Goal: Task Accomplishment & Management: Complete application form

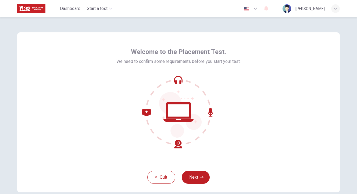
scroll to position [18, 0]
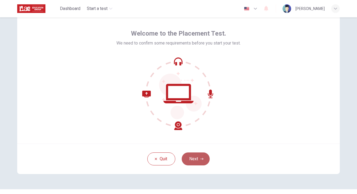
click at [202, 161] on button "Next" at bounding box center [196, 158] width 28 height 13
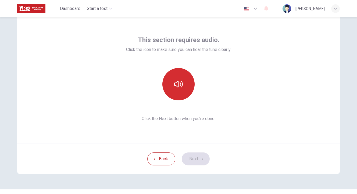
click at [179, 88] on icon "button" at bounding box center [178, 84] width 9 height 9
click at [182, 90] on button "button" at bounding box center [179, 84] width 32 height 32
click at [184, 90] on button "button" at bounding box center [179, 84] width 32 height 32
click at [177, 92] on button "button" at bounding box center [179, 84] width 32 height 32
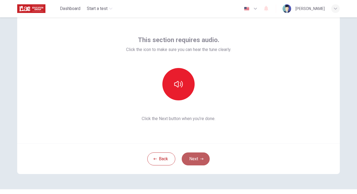
click at [202, 161] on button "Next" at bounding box center [196, 158] width 28 height 13
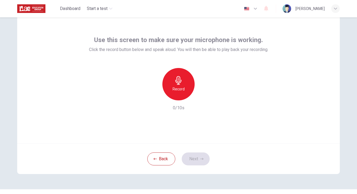
click at [183, 87] on div "Record" at bounding box center [179, 84] width 32 height 32
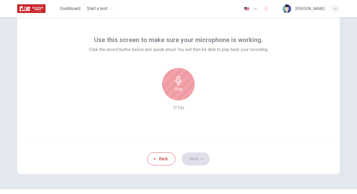
click at [184, 86] on div "Stop" at bounding box center [179, 84] width 32 height 32
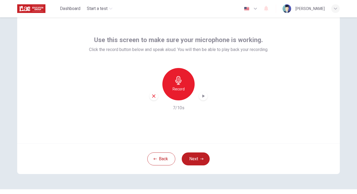
click at [201, 98] on icon "button" at bounding box center [203, 95] width 5 height 5
click at [199, 158] on button "Next" at bounding box center [196, 158] width 28 height 13
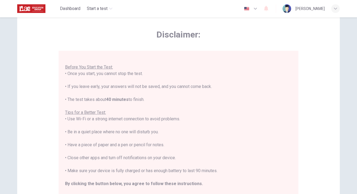
scroll to position [106, 0]
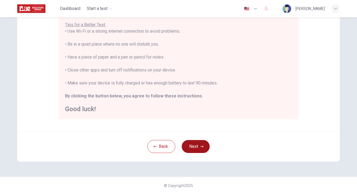
click at [196, 146] on button "Next" at bounding box center [196, 146] width 28 height 13
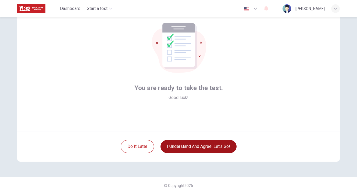
scroll to position [31, 0]
click at [204, 146] on button "I understand and agree. Let’s go!" at bounding box center [199, 146] width 76 height 13
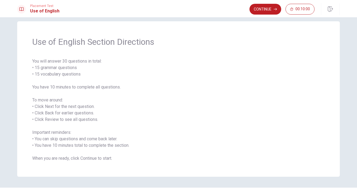
scroll to position [9, 0]
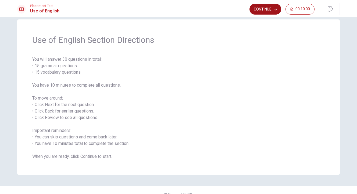
click at [262, 9] on button "Continue" at bounding box center [266, 9] width 32 height 11
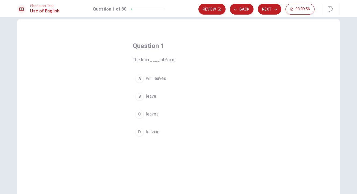
click at [152, 114] on span "leaves" at bounding box center [152, 114] width 13 height 6
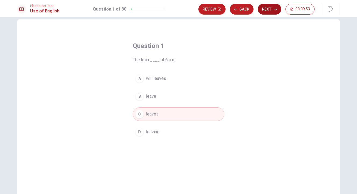
click at [270, 11] on button "Next" at bounding box center [269, 9] width 23 height 11
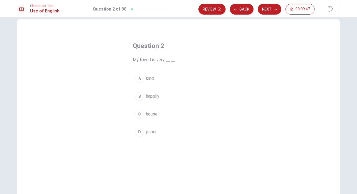
click at [147, 77] on span "kind" at bounding box center [150, 78] width 8 height 6
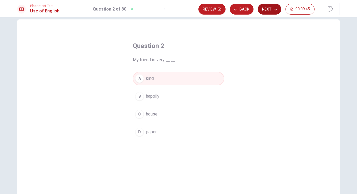
click at [265, 12] on button "Next" at bounding box center [269, 9] width 23 height 11
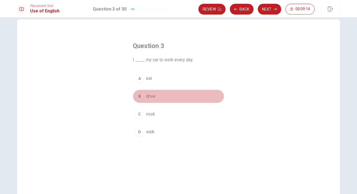
click at [150, 97] on span "drive" at bounding box center [150, 96] width 9 height 6
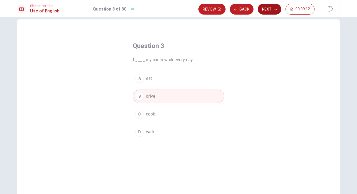
click at [269, 7] on button "Next" at bounding box center [269, 9] width 23 height 11
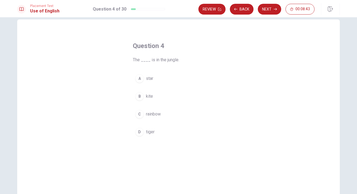
click at [140, 132] on div "D" at bounding box center [139, 131] width 9 height 9
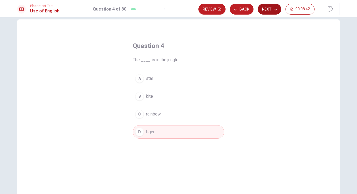
click at [268, 8] on button "Next" at bounding box center [269, 9] width 23 height 11
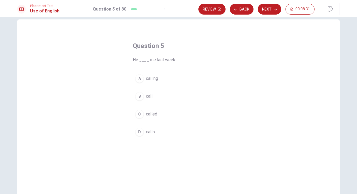
click at [151, 117] on span "called" at bounding box center [151, 114] width 11 height 6
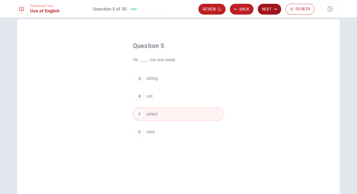
click at [266, 10] on button "Next" at bounding box center [269, 9] width 23 height 11
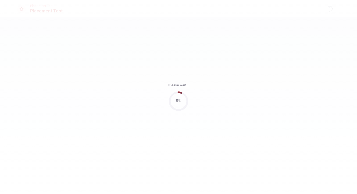
scroll to position [0, 0]
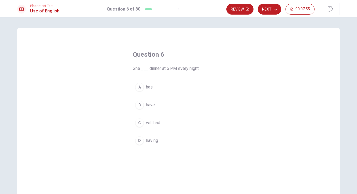
click at [150, 143] on span "having" at bounding box center [152, 140] width 12 height 6
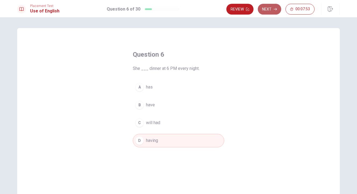
click at [271, 9] on button "Next" at bounding box center [269, 9] width 23 height 11
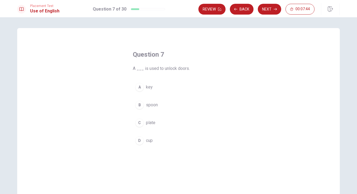
click at [152, 87] on button "A key" at bounding box center [179, 86] width 92 height 13
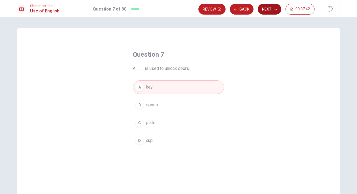
click at [265, 11] on button "Next" at bounding box center [269, 9] width 23 height 11
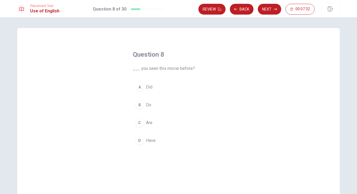
click at [154, 88] on button "A Did" at bounding box center [179, 86] width 92 height 13
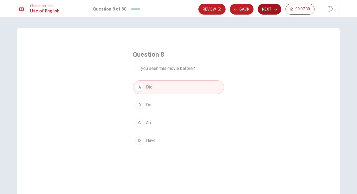
click at [268, 8] on button "Next" at bounding box center [269, 9] width 23 height 11
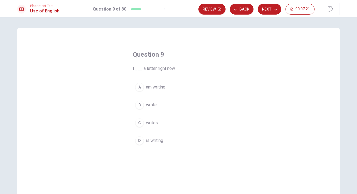
click at [154, 90] on span "am writing" at bounding box center [155, 87] width 19 height 6
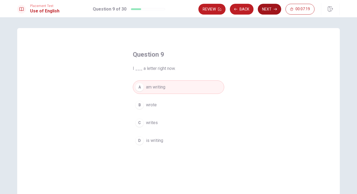
click at [273, 9] on button "Next" at bounding box center [269, 9] width 23 height 11
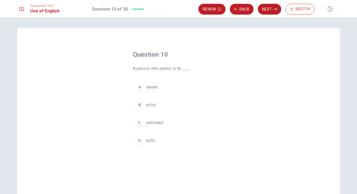
click at [146, 104] on span "artist" at bounding box center [151, 104] width 10 height 6
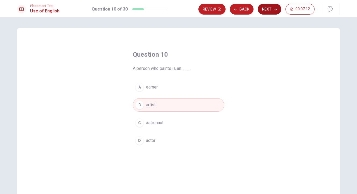
click at [267, 13] on button "Next" at bounding box center [269, 9] width 23 height 11
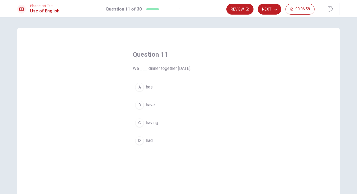
click at [149, 139] on span "had" at bounding box center [149, 140] width 7 height 6
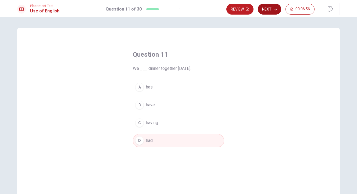
click at [268, 9] on button "Next" at bounding box center [269, 9] width 23 height 11
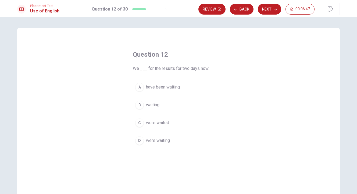
click at [171, 89] on span "have been waiting" at bounding box center [163, 87] width 34 height 6
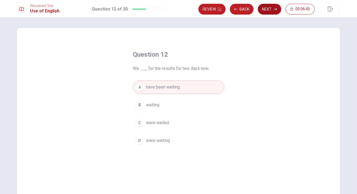
click at [271, 9] on button "Next" at bounding box center [269, 9] width 23 height 11
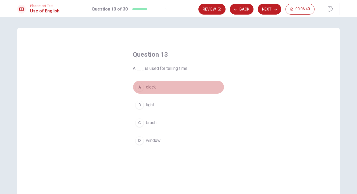
click at [156, 87] on button "A clock" at bounding box center [179, 86] width 92 height 13
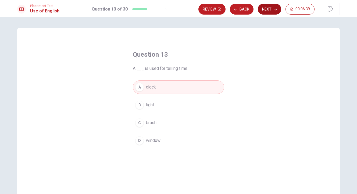
click at [270, 10] on button "Next" at bounding box center [269, 9] width 23 height 11
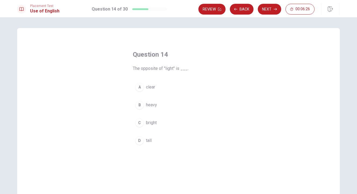
click at [151, 106] on span "heavy" at bounding box center [151, 104] width 11 height 6
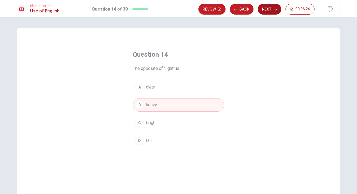
click at [271, 11] on button "Next" at bounding box center [269, 9] width 23 height 11
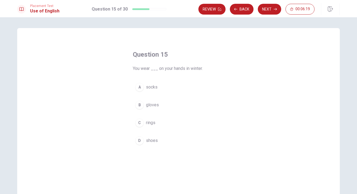
click at [153, 104] on span "gloves" at bounding box center [152, 104] width 13 height 6
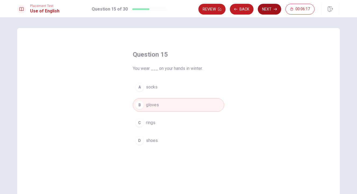
click at [268, 12] on button "Next" at bounding box center [269, 9] width 23 height 11
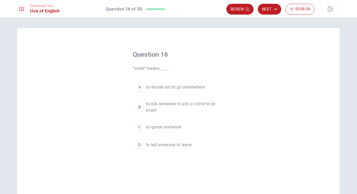
click at [187, 104] on span "to ask someone to join or come to an event" at bounding box center [184, 106] width 76 height 13
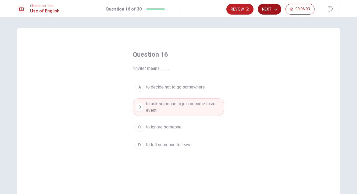
click at [268, 9] on button "Next" at bounding box center [269, 9] width 23 height 11
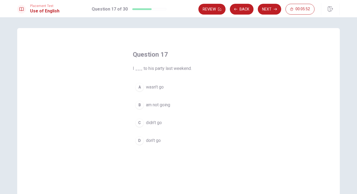
click at [151, 122] on span "didn’t go" at bounding box center [154, 122] width 16 height 6
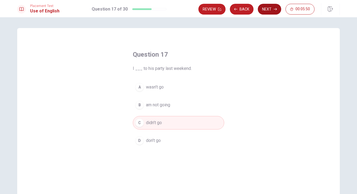
click at [266, 9] on button "Next" at bounding box center [269, 9] width 23 height 11
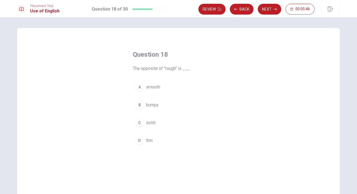
click at [147, 89] on span "smooth" at bounding box center [153, 87] width 14 height 6
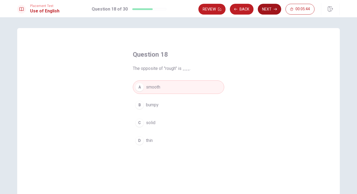
click at [270, 10] on button "Next" at bounding box center [269, 9] width 23 height 11
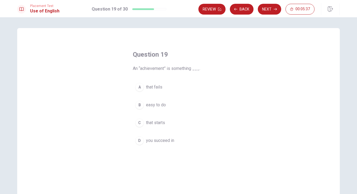
click at [161, 141] on span "you succeed in" at bounding box center [160, 140] width 28 height 6
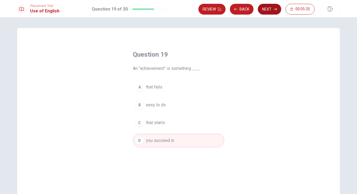
click at [269, 8] on button "Next" at bounding box center [269, 9] width 23 height 11
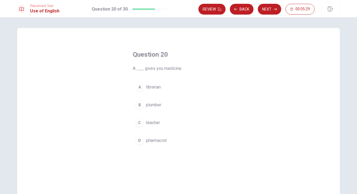
click at [147, 140] on span "pharmacist" at bounding box center [156, 140] width 21 height 6
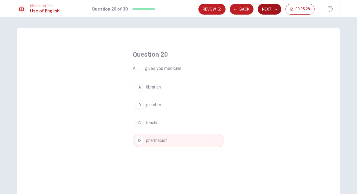
click at [268, 9] on button "Next" at bounding box center [269, 9] width 23 height 11
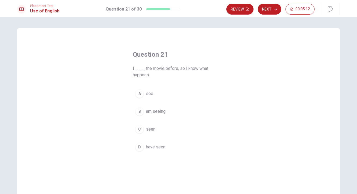
click at [149, 149] on span "have seen" at bounding box center [155, 146] width 19 height 6
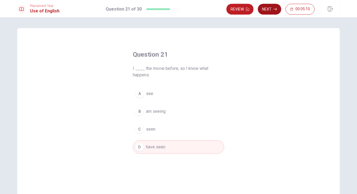
click at [268, 11] on button "Next" at bounding box center [269, 9] width 23 height 11
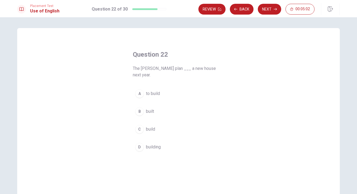
click at [153, 90] on span "to build" at bounding box center [153, 93] width 14 height 6
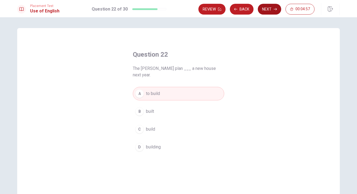
click at [275, 12] on button "Next" at bounding box center [269, 9] width 23 height 11
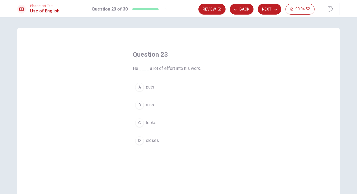
click at [151, 88] on span "puts" at bounding box center [150, 87] width 8 height 6
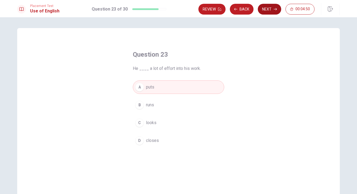
click at [269, 8] on button "Next" at bounding box center [269, 9] width 23 height 11
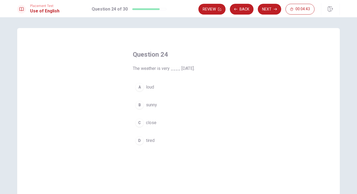
click at [152, 104] on span "sunny" at bounding box center [151, 104] width 11 height 6
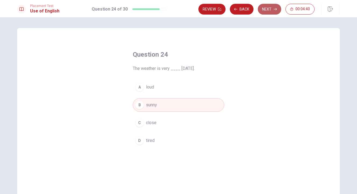
click at [269, 9] on button "Next" at bounding box center [269, 9] width 23 height 11
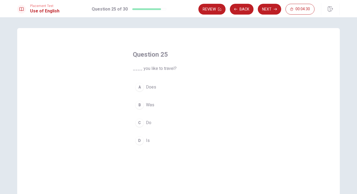
click at [144, 124] on button "C Do" at bounding box center [179, 122] width 92 height 13
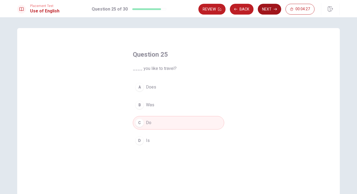
click at [268, 10] on button "Next" at bounding box center [269, 9] width 23 height 11
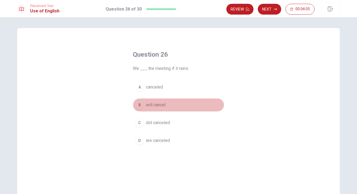
click at [159, 104] on span "will cancel" at bounding box center [156, 104] width 20 height 6
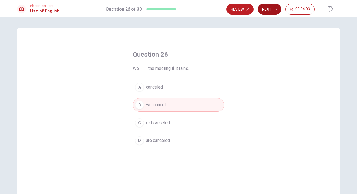
click at [269, 8] on button "Next" at bounding box center [269, 9] width 23 height 11
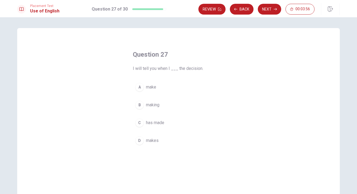
click at [155, 91] on button "A make" at bounding box center [179, 86] width 92 height 13
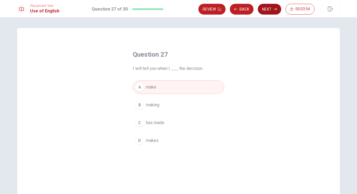
click at [271, 10] on button "Next" at bounding box center [269, 9] width 23 height 11
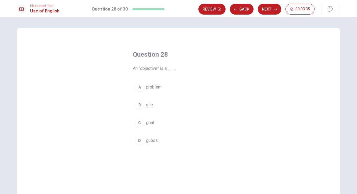
click at [158, 87] on span "problem" at bounding box center [154, 87] width 16 height 6
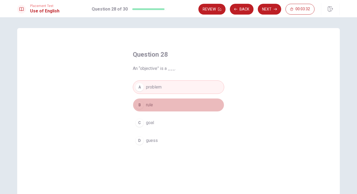
click at [158, 105] on button "B rule" at bounding box center [179, 104] width 92 height 13
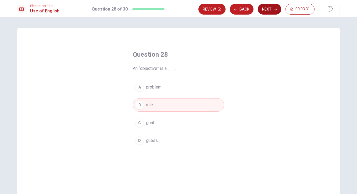
click at [268, 9] on button "Next" at bounding box center [269, 9] width 23 height 11
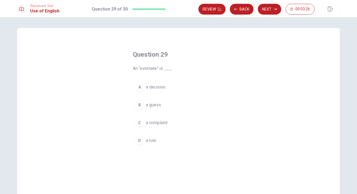
click at [152, 105] on span "a guess" at bounding box center [153, 104] width 15 height 6
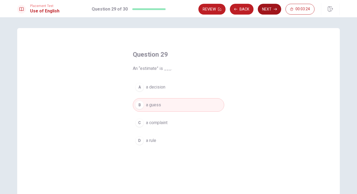
click at [269, 10] on button "Next" at bounding box center [269, 9] width 23 height 11
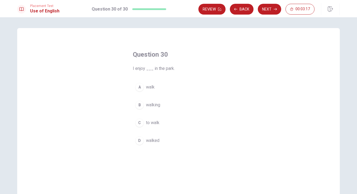
click at [158, 105] on span "walking" at bounding box center [153, 104] width 14 height 6
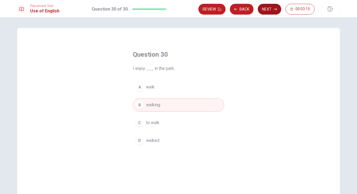
click at [269, 12] on button "Next" at bounding box center [269, 9] width 23 height 11
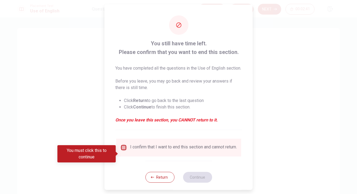
click at [125, 150] on input "You must click this to continue" at bounding box center [124, 147] width 6 height 6
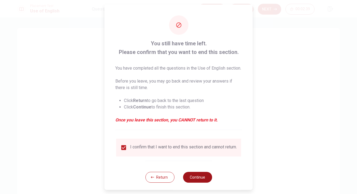
click at [199, 182] on button "Continue" at bounding box center [197, 176] width 29 height 11
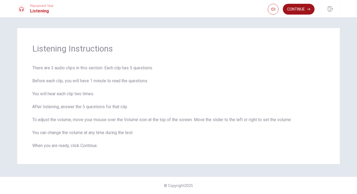
click at [301, 8] on button "Continue" at bounding box center [299, 9] width 32 height 11
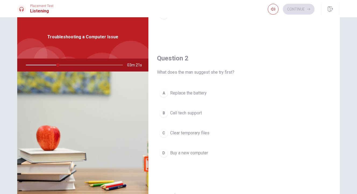
scroll to position [115, 0]
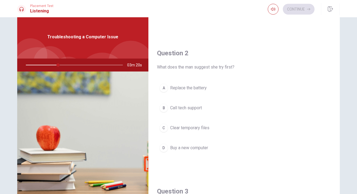
click at [193, 128] on span "Clear temporary files" at bounding box center [189, 127] width 39 height 6
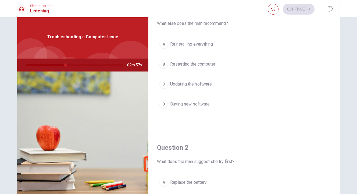
scroll to position [19, 0]
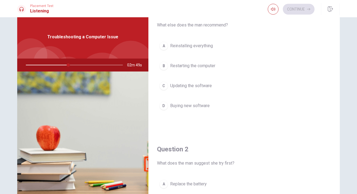
click at [206, 85] on span "Updating the software" at bounding box center [191, 85] width 42 height 6
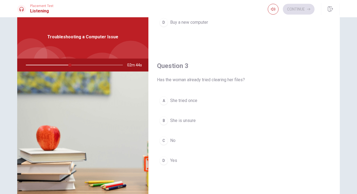
scroll to position [241, 0]
click at [181, 120] on span "She is unsure" at bounding box center [183, 119] width 26 height 6
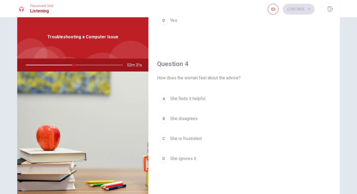
scroll to position [381, 0]
click at [190, 100] on span "She finds it helpful" at bounding box center [187, 98] width 35 height 6
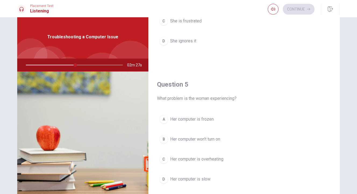
scroll to position [502, 0]
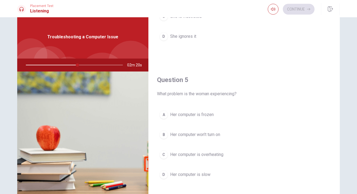
click at [192, 174] on span "Her computer is slow" at bounding box center [190, 174] width 40 height 6
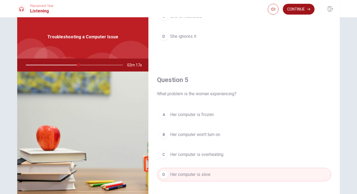
click at [301, 11] on button "Continue" at bounding box center [299, 9] width 32 height 11
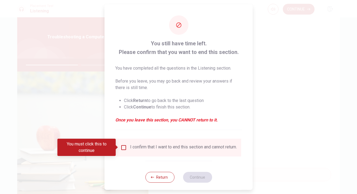
click at [122, 148] on input "You must click this to continue" at bounding box center [124, 147] width 6 height 6
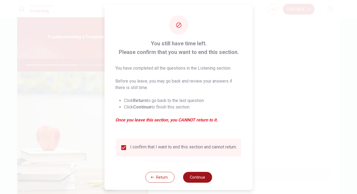
click at [192, 180] on button "Continue" at bounding box center [197, 176] width 29 height 11
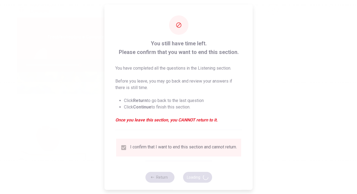
type input "56"
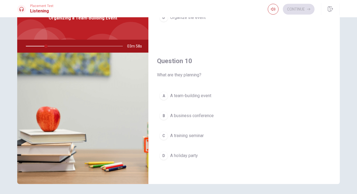
scroll to position [36, 0]
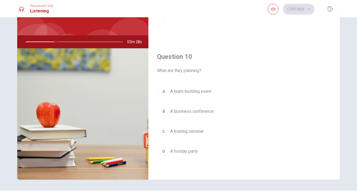
click at [195, 90] on span "A team-building event" at bounding box center [190, 91] width 41 height 6
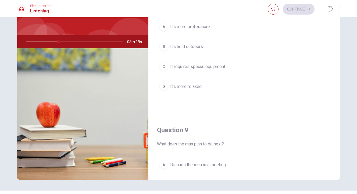
scroll to position [290, 0]
click at [193, 50] on span "It’s held outdoors" at bounding box center [186, 48] width 33 height 6
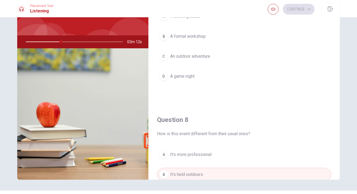
scroll to position [158, 0]
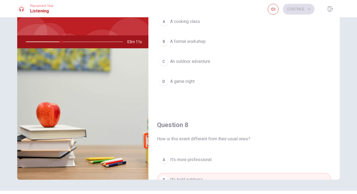
click at [202, 61] on span "An outdoor adventure" at bounding box center [190, 61] width 40 height 6
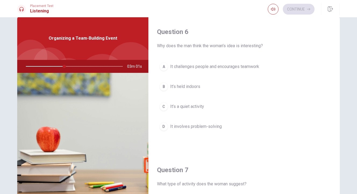
scroll to position [0, 0]
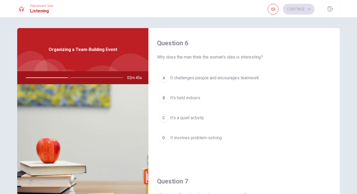
click at [241, 78] on span "It challenges people and encourages teamwork" at bounding box center [214, 78] width 89 height 6
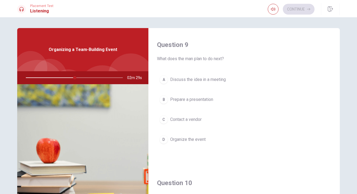
scroll to position [411, 0]
click at [199, 80] on span "Discuss the idea in a meeting" at bounding box center [198, 80] width 56 height 6
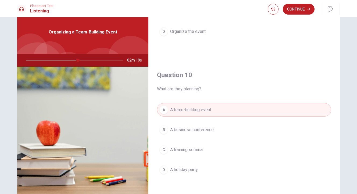
scroll to position [50, 0]
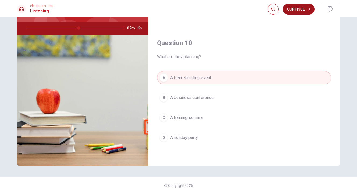
click at [301, 9] on button "Continue" at bounding box center [299, 9] width 32 height 11
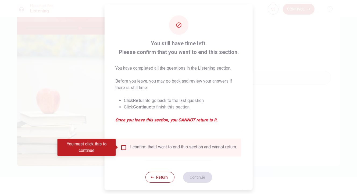
click at [125, 147] on input "You must click this to continue" at bounding box center [124, 147] width 6 height 6
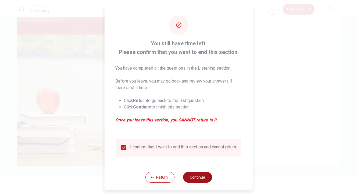
click at [204, 182] on button "Continue" at bounding box center [197, 176] width 29 height 11
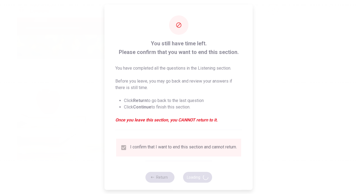
type input "57"
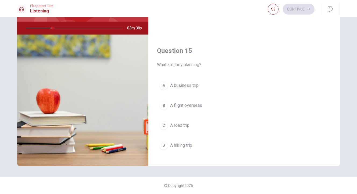
scroll to position [496, 0]
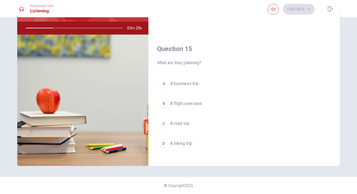
click at [179, 126] on span "A road trip" at bounding box center [179, 123] width 19 height 6
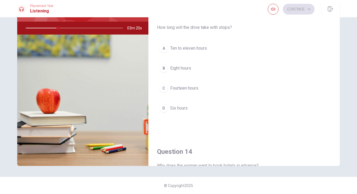
scroll to position [252, 0]
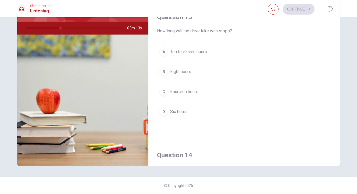
click at [187, 69] on span "Eight hours" at bounding box center [180, 71] width 21 height 6
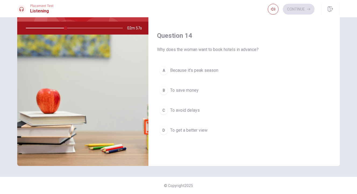
scroll to position [368, 0]
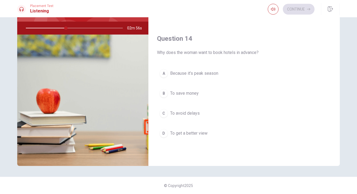
click at [211, 72] on span "Because it’s peak season" at bounding box center [194, 73] width 48 height 6
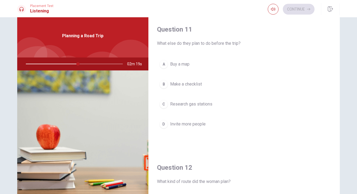
scroll to position [13, 0]
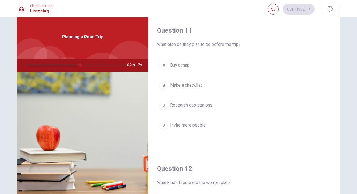
click at [181, 85] on span "Make a checklist" at bounding box center [186, 85] width 32 height 6
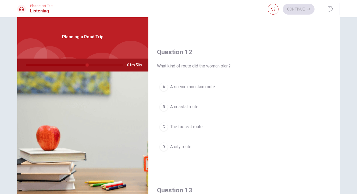
scroll to position [118, 0]
click at [187, 126] on span "The fastest route" at bounding box center [186, 125] width 33 height 6
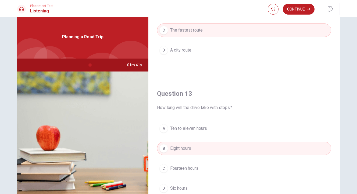
scroll to position [215, 0]
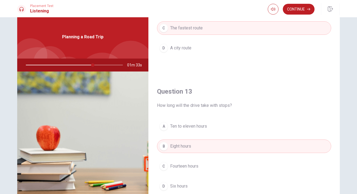
click at [188, 128] on span "Ten to eleven hours" at bounding box center [188, 126] width 37 height 6
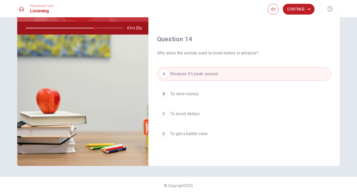
scroll to position [367, 0]
click at [301, 8] on button "Continue" at bounding box center [299, 9] width 32 height 11
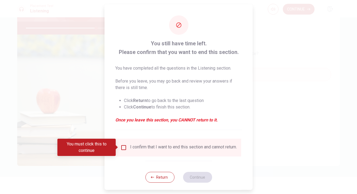
click at [122, 147] on input "You must click this to continue" at bounding box center [124, 147] width 6 height 6
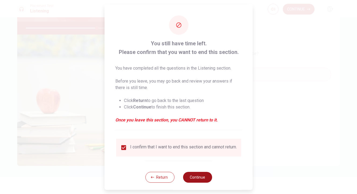
click at [196, 182] on button "Continue" at bounding box center [197, 176] width 29 height 11
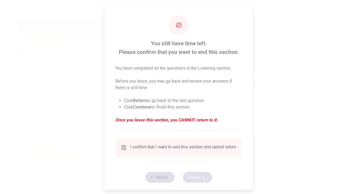
type input "74"
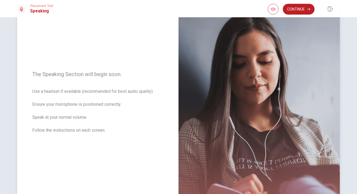
scroll to position [41, 0]
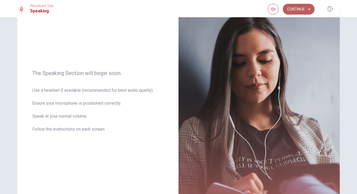
click at [303, 9] on button "Continue" at bounding box center [299, 9] width 32 height 11
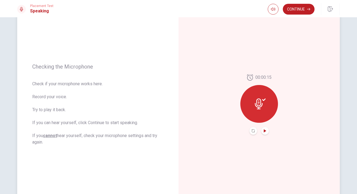
click at [264, 130] on icon "Play Audio" at bounding box center [265, 130] width 2 height 3
click at [252, 129] on icon "Record Again" at bounding box center [253, 130] width 3 height 3
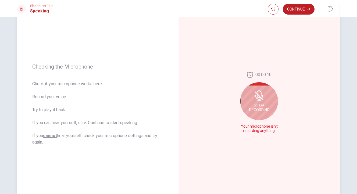
click at [260, 113] on div "Stop Recording" at bounding box center [260, 101] width 38 height 38
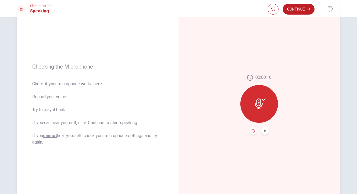
click at [252, 131] on icon "Record Again" at bounding box center [253, 130] width 3 height 3
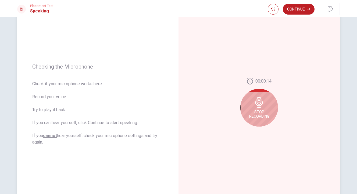
click at [258, 114] on span "Stop Recording" at bounding box center [259, 114] width 20 height 9
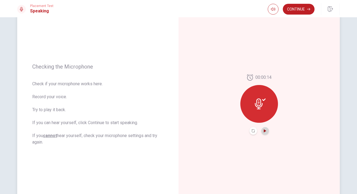
click at [264, 131] on icon "Play Audio" at bounding box center [265, 130] width 2 height 3
click at [260, 109] on icon at bounding box center [260, 103] width 11 height 11
click at [260, 97] on div at bounding box center [260, 104] width 38 height 38
click at [258, 108] on icon at bounding box center [260, 103] width 11 height 11
click at [263, 133] on button "Play Audio" at bounding box center [266, 131] width 8 height 8
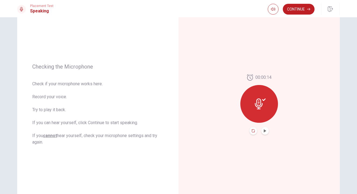
click at [252, 129] on icon "Record Again" at bounding box center [253, 130] width 3 height 3
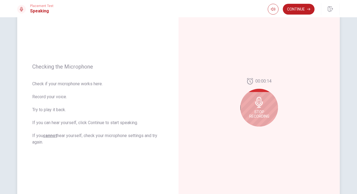
click at [258, 103] on icon at bounding box center [259, 102] width 8 height 11
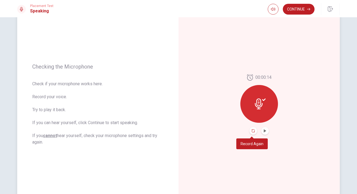
click at [252, 129] on icon "Record Again" at bounding box center [253, 130] width 3 height 3
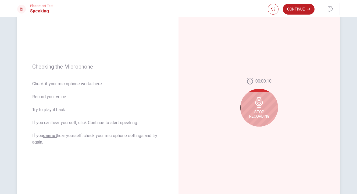
click at [258, 115] on span "Stop Recording" at bounding box center [259, 114] width 20 height 9
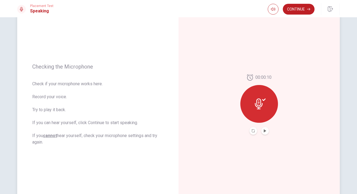
click at [262, 131] on button "Play Audio" at bounding box center [266, 131] width 8 height 8
click at [300, 10] on button "Continue" at bounding box center [299, 9] width 32 height 11
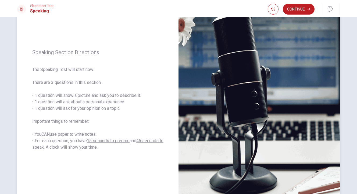
scroll to position [45, 0]
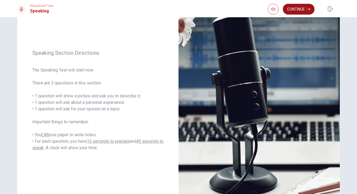
click at [305, 10] on button "Continue" at bounding box center [299, 9] width 32 height 11
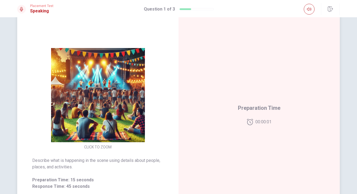
scroll to position [0, 0]
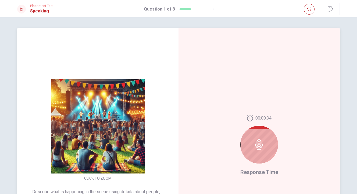
click at [259, 144] on icon at bounding box center [259, 144] width 11 height 11
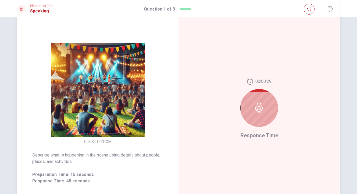
scroll to position [37, 0]
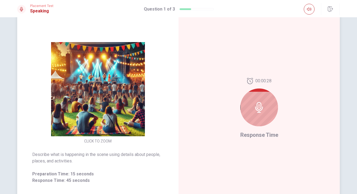
click at [258, 111] on icon at bounding box center [259, 107] width 8 height 11
click at [258, 106] on icon at bounding box center [259, 107] width 11 height 11
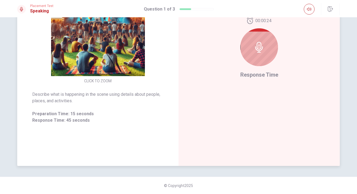
scroll to position [0, 0]
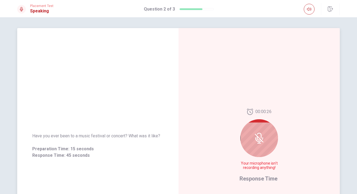
click at [258, 140] on icon at bounding box center [259, 137] width 11 height 11
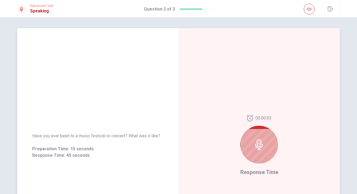
click at [260, 149] on icon at bounding box center [259, 144] width 11 height 11
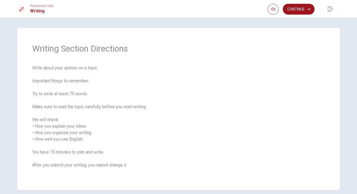
click at [303, 10] on button "Continue" at bounding box center [299, 9] width 32 height 11
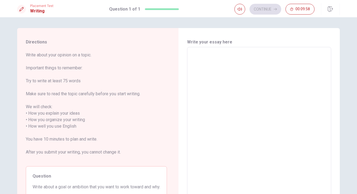
click at [237, 65] on textarea at bounding box center [259, 122] width 137 height 143
type textarea "T"
type textarea "x"
type textarea "Th"
type textarea "x"
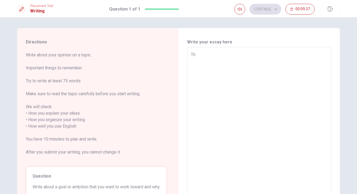
type textarea "The"
type textarea "x"
type textarea "The"
type textarea "x"
type textarea "The m"
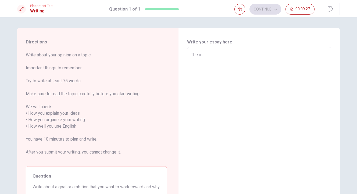
type textarea "x"
type textarea "The"
type textarea "x"
type textarea "The f"
type textarea "x"
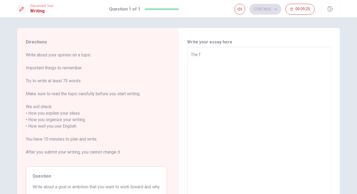
type textarea "The fe"
type textarea "x"
type textarea "The fes"
type textarea "x"
type textarea "The fest"
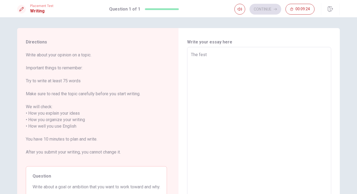
type textarea "x"
type textarea "The festi"
type textarea "x"
type textarea "The festiv"
type textarea "x"
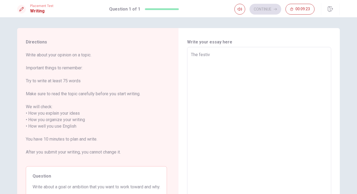
type textarea "The festiva"
type textarea "x"
type textarea "The festival"
type textarea "x"
type textarea "The festival"
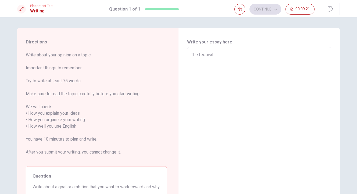
type textarea "x"
type textarea "The festival i"
type textarea "x"
type textarea "The festival is"
type textarea "x"
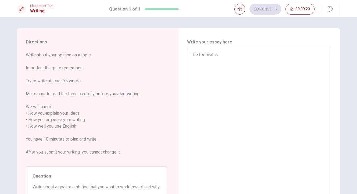
type textarea "The festival is"
type textarea "x"
type textarea "The festival is l"
type textarea "x"
type textarea "The festival is lo"
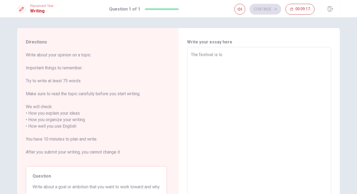
type textarea "x"
type textarea "The festival is loo"
type textarea "x"
type textarea "The festival is look"
type textarea "x"
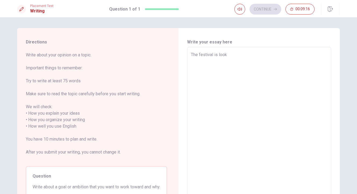
type textarea "The festival is looks"
type textarea "x"
type textarea "The festival is looks"
type textarea "x"
type textarea "The festival is looks g"
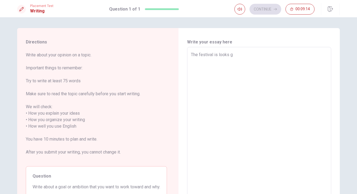
type textarea "x"
type textarea "The festival is looks gr"
type textarea "x"
type textarea "The festival is looks gre"
type textarea "x"
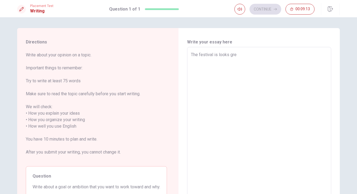
type textarea "The festival is looks grea"
type textarea "x"
type textarea "The festival is looks great"
type textarea "x"
type textarea "The festival is looks great,"
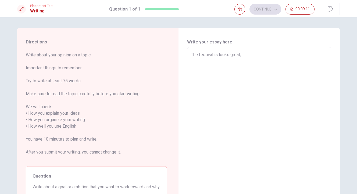
type textarea "x"
type textarea "The festival is looks great,"
type textarea "x"
type textarea "The festival is looks great, a"
type textarea "x"
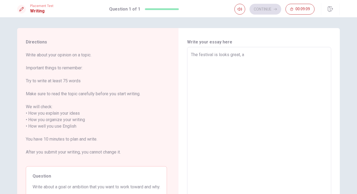
type textarea "The festival is looks great, at"
type textarea "x"
type textarea "The festival is looks great, at"
type textarea "x"
type textarea "The festival is looks great, at t"
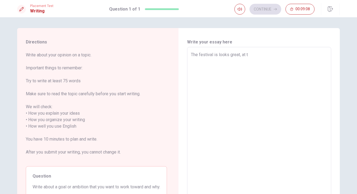
type textarea "x"
type textarea "The festival is looks great, at th"
type textarea "x"
type textarea "The festival is looks great, at the"
type textarea "x"
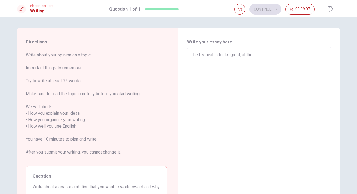
type textarea "The festival is looks great, at the"
type textarea "x"
type textarea "The festival is looks great, at the p"
type textarea "x"
type textarea "The festival is looks great, at the [GEOGRAPHIC_DATA]"
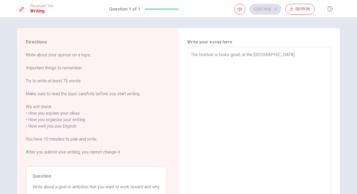
type textarea "x"
type textarea "The festival is looks great, at the par"
type textarea "x"
type textarea "The festival is looks great, at the park"
type textarea "x"
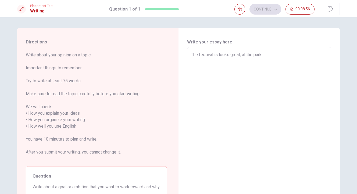
type textarea "The festival is looks great, at the park"
type textarea "x"
type textarea "The festival is looks great, at the park a"
type textarea "x"
type textarea "The festival is looks great, at the park an"
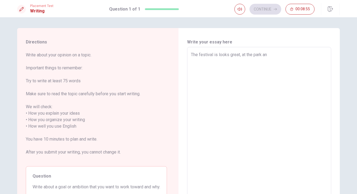
type textarea "x"
type textarea "The festival is looks great, at the park and"
type textarea "x"
type textarea "The festival is looks great, at the park and"
type textarea "x"
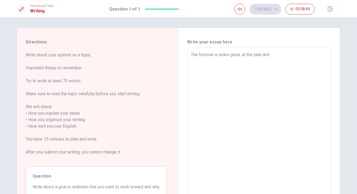
type textarea "The festival is looks great, at the park and p"
type textarea "x"
type textarea "The festival is looks great, at the park and pe"
type textarea "x"
type textarea "The festival is looks great, at the park and peo"
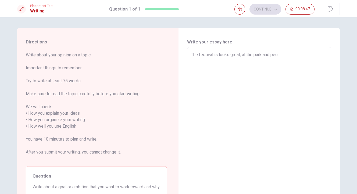
type textarea "x"
type textarea "The festival is looks great, at the park and peop"
type textarea "x"
type textarea "The festival is looks great, at the park and peopl"
type textarea "x"
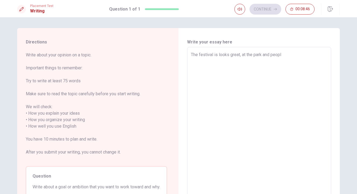
type textarea "The festival is looks great, at the park and people"
type textarea "x"
type textarea "The festival is looks great, at the park and people"
type textarea "x"
type textarea "The festival is looks great, at the park and people a"
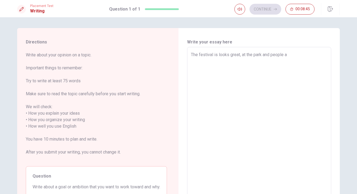
type textarea "x"
type textarea "The festival is looks great, at the park and people ar"
type textarea "x"
type textarea "The festival is looks great, at the park and people are"
type textarea "x"
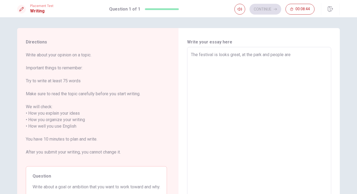
type textarea "The festival is looks great, at the park and people are"
type textarea "x"
type textarea "The festival is looks great, at the park and people are f"
type textarea "x"
type textarea "The festival is looks great, at the park and people are fe"
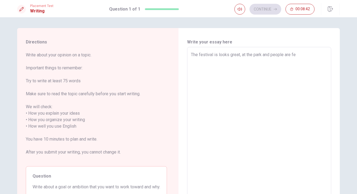
type textarea "x"
type textarea "The festival is looks great, at the park and people are fee"
type textarea "x"
type textarea "The festival is looks great, at the park and people are feel"
type textarea "x"
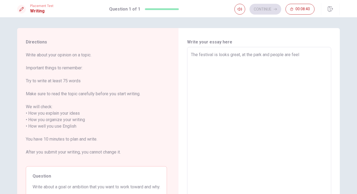
type textarea "The festival is looks great, at the park and people are feeli"
type textarea "x"
type textarea "The festival is looks great, at the park and people are feelin"
type textarea "x"
type textarea "The festival is looks great, at the park and people are feeling"
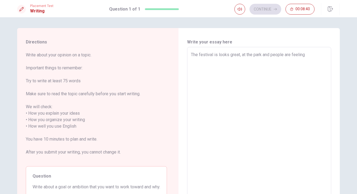
type textarea "x"
type textarea "The festival is looks great, at the park and people are feeling"
type textarea "x"
type textarea "The festival is looks great, at the park and people are feeling h"
type textarea "x"
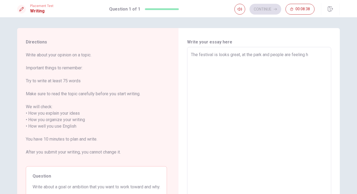
type textarea "The festival is looks great, at the park and people are feeling ha"
type textarea "x"
type textarea "The festival is looks great, at the park and people are feeling hap"
type textarea "x"
type textarea "The festival is looks great, at the park and people are feeling happ"
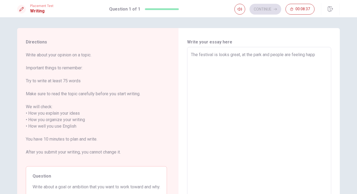
type textarea "x"
type textarea "The festival is looks great, at the park and people are feeling happy"
type textarea "x"
type textarea "The festival is looks great, at the park and people are feeling happy."
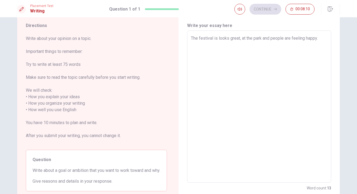
scroll to position [18, 0]
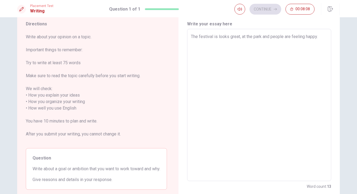
type textarea "x"
type textarea "The festival is looks great, at the park and people are feeling happy"
type textarea "x"
type textarea "The festival is looks great, at the park and people are feeling happ"
type textarea "x"
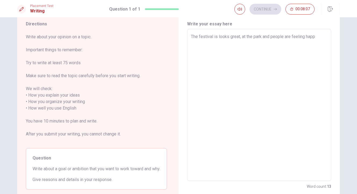
type textarea "The festival is looks great, at the park and people are feeling hap"
type textarea "x"
type textarea "The festival is looks great, at the park and people are feeling ha"
type textarea "x"
type textarea "The festival is looks great, at the park and people are feeling h"
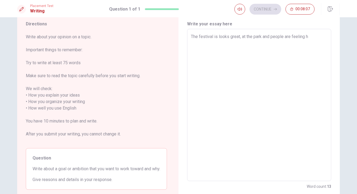
type textarea "x"
type textarea "The festival is looks great, at the park and people are feeling"
type textarea "x"
type textarea "The festival is looks great, at the park and people are feeling"
type textarea "x"
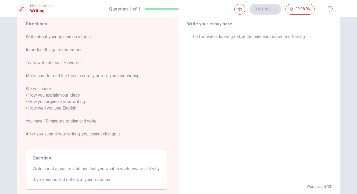
type textarea "The festival is looks great, at the park and people are feelin"
type textarea "x"
type textarea "The festival is looks great, at the park and people are feeli"
type textarea "x"
type textarea "The festival is looks great, at the park and people are feel"
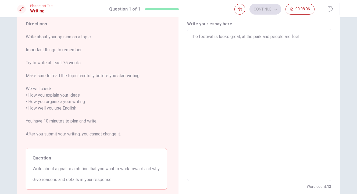
type textarea "x"
type textarea "The festival is looks great, at the park and people are fee"
type textarea "x"
type textarea "The festival is looks great, at the park and people are fe"
type textarea "x"
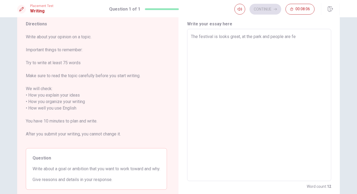
type textarea "The festival is looks great, at the park and people are f"
type textarea "x"
type textarea "The festival is looks great, at the park and people are"
type textarea "x"
type textarea "The festival is looks great, at the park and people are"
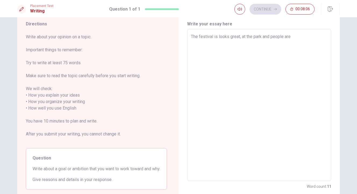
type textarea "x"
type textarea "The festival is looks great, at the park and people ar"
type textarea "x"
type textarea "The festival is looks great, at the park and people a"
type textarea "x"
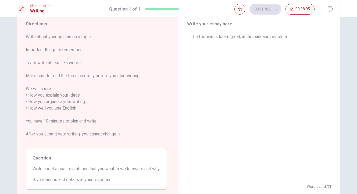
type textarea "The festival is looks great, at the park and people"
type textarea "x"
type textarea "The festival is looks great, at the park and people"
type textarea "x"
type textarea "The festival is looks great, at the park and peopl"
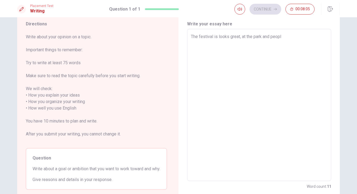
type textarea "x"
type textarea "The festival is looks great, at the park and peop"
type textarea "x"
type textarea "The festival is looks great, at the park and peo"
type textarea "x"
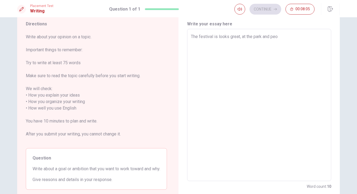
type textarea "The festival is looks great, at the park and pe"
type textarea "x"
type textarea "The festival is looks great, at the park and p"
type textarea "x"
type textarea "The festival is looks great, at the park and"
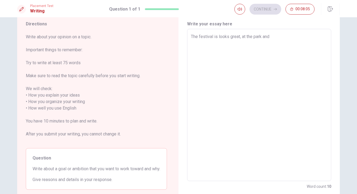
type textarea "x"
type textarea "The festival is looks great, at the park and"
type textarea "x"
type textarea "The festival is looks great, at the park an"
click at [277, 37] on textarea "I want to learing to become a support woker9PSW0" at bounding box center [259, 104] width 137 height 143
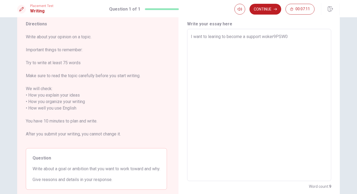
click at [276, 36] on textarea "I want to learing to become a support woker9PSW0" at bounding box center [259, 104] width 137 height 143
click at [290, 36] on textarea "I want to learing to become a support [PERSON_NAME](PSW0" at bounding box center [259, 104] width 137 height 143
click at [294, 37] on textarea "I want to learing to become a support [PERSON_NAME](PSW" at bounding box center [259, 104] width 137 height 143
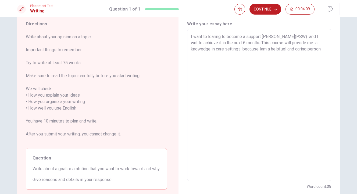
click at [306, 37] on textarea "I want to learing to become a support [PERSON_NAME](PSW) and I wnt to achieve i…" at bounding box center [259, 104] width 137 height 143
click at [324, 50] on textarea "I want to learing to become a support [PERSON_NAME](PSW) and I want to achieve …" at bounding box center [259, 104] width 137 height 143
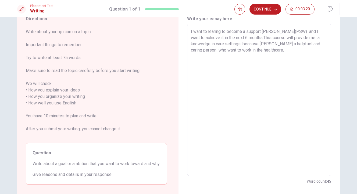
scroll to position [27, 0]
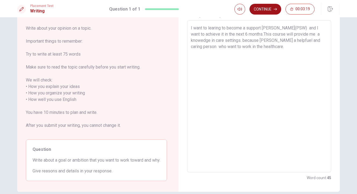
click at [265, 12] on button "Continue" at bounding box center [266, 9] width 32 height 11
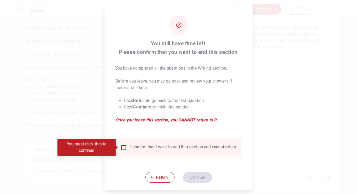
click at [123, 147] on input "You must click this to continue" at bounding box center [124, 147] width 6 height 6
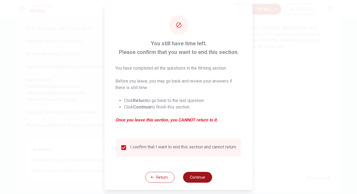
click at [197, 182] on button "Continue" at bounding box center [197, 176] width 29 height 11
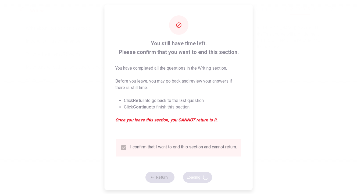
scroll to position [0, 0]
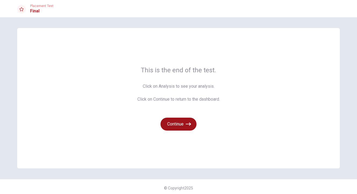
click at [186, 125] on icon "button" at bounding box center [188, 123] width 5 height 5
